Goal: Learn about a topic

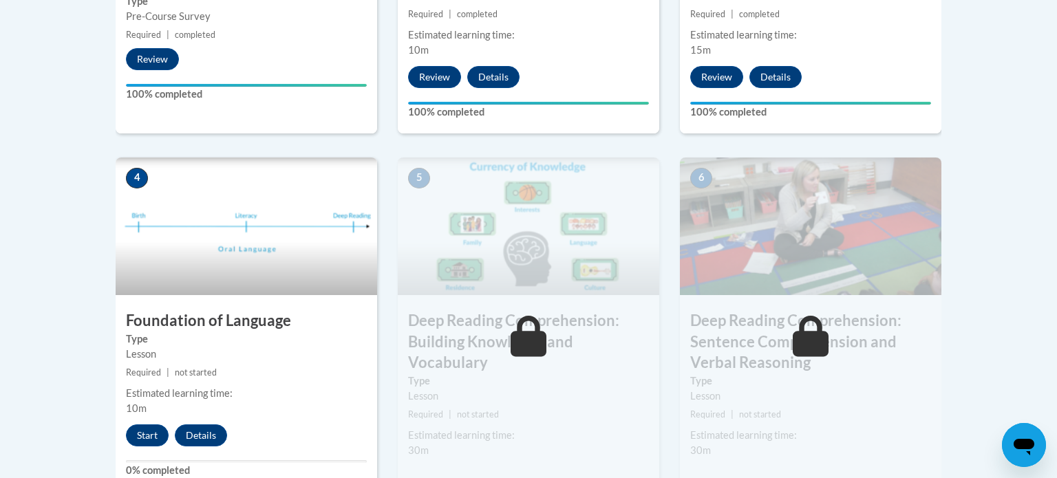
scroll to position [666, 0]
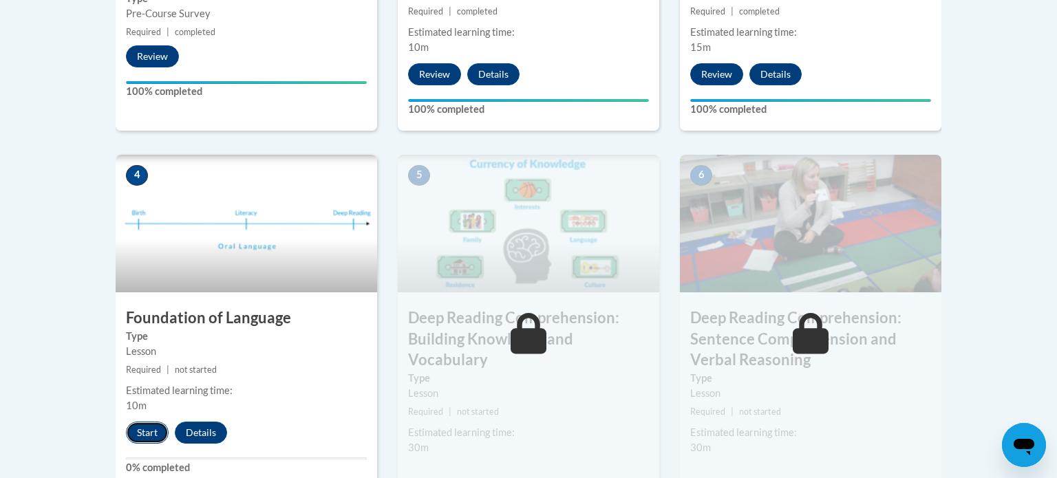
click at [152, 427] on button "Start" at bounding box center [147, 433] width 43 height 22
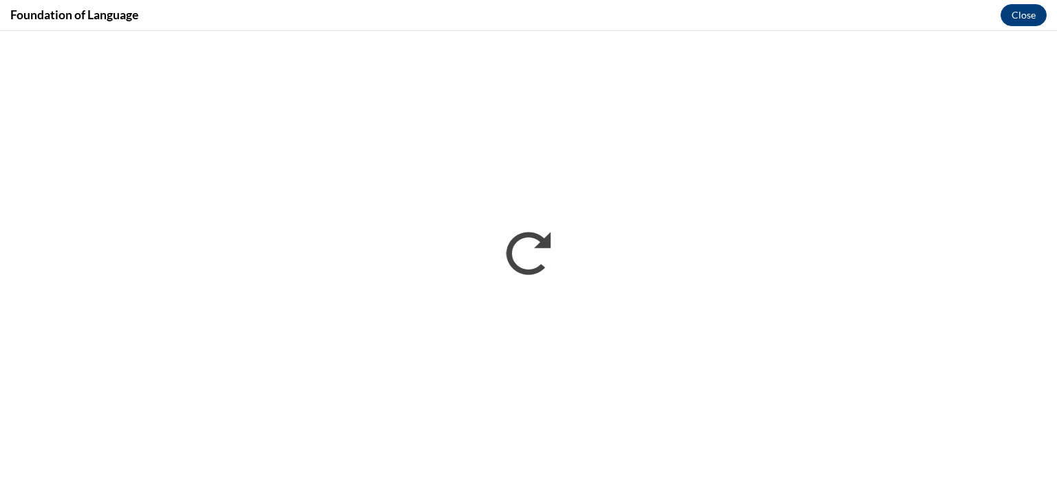
scroll to position [0, 0]
